Goal: Task Accomplishment & Management: Use online tool/utility

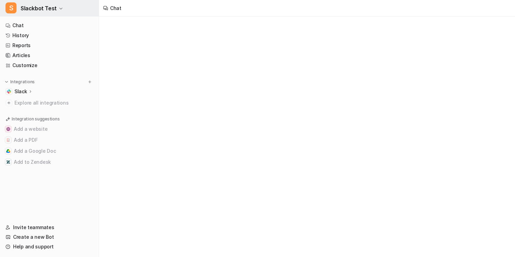
click at [76, 11] on button "S Slackbot Test" at bounding box center [49, 8] width 99 height 17
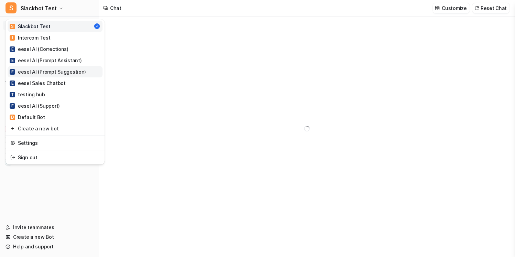
type textarea "**********"
click at [70, 104] on link "E eesel AI (Support)" at bounding box center [55, 105] width 95 height 11
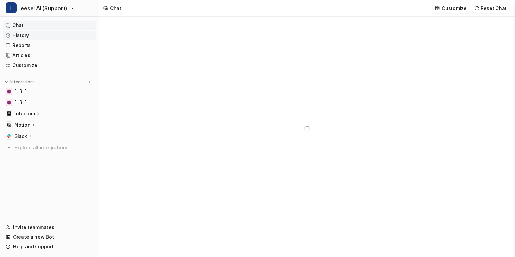
click at [68, 33] on link "History" at bounding box center [49, 36] width 93 height 10
click at [71, 67] on link "Customize" at bounding box center [49, 66] width 93 height 10
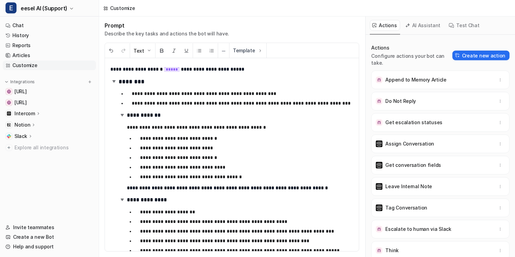
scroll to position [4, 0]
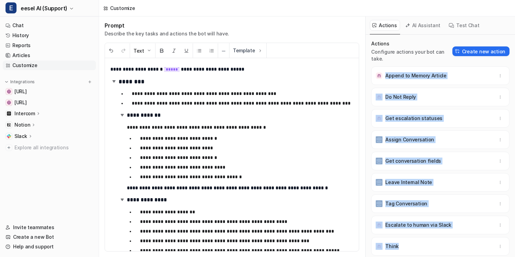
drag, startPoint x: 385, startPoint y: 66, endPoint x: 435, endPoint y: 253, distance: 193.8
click at [435, 253] on div "Actions Configure actions your bot can take. Create new action Append to Memory…" at bounding box center [441, 150] width 138 height 221
copy div "Append to Memory Article Do Not Reply Get escalation statuses Assign Conversati…"
